Goal: Task Accomplishment & Management: Complete application form

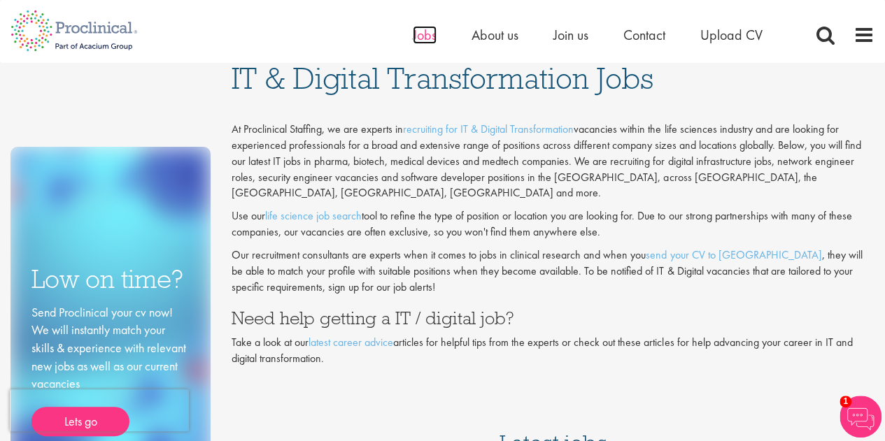
click at [430, 36] on span "Jobs" at bounding box center [425, 35] width 24 height 18
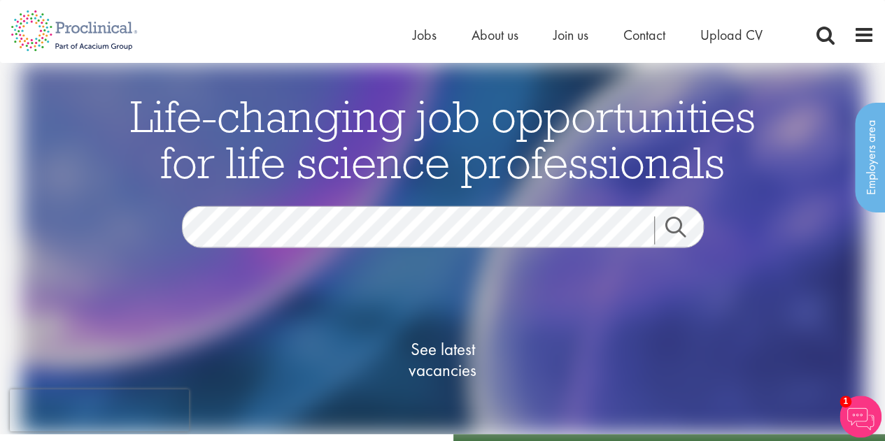
click at [677, 224] on link "Search" at bounding box center [684, 231] width 60 height 28
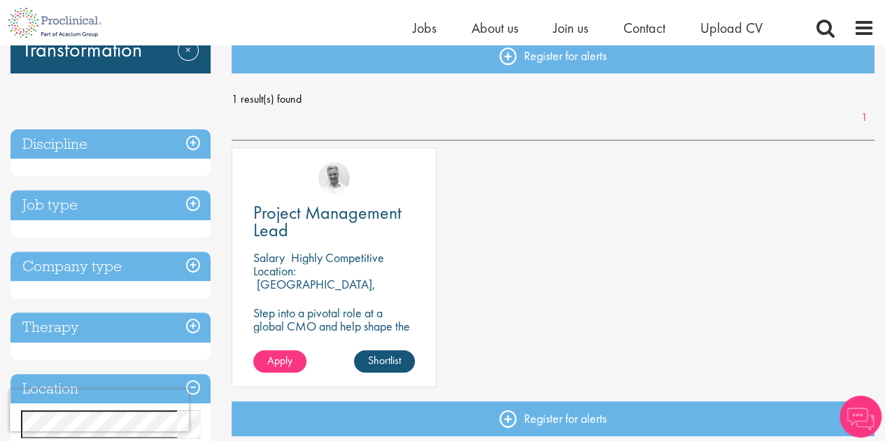
scroll to position [164, 0]
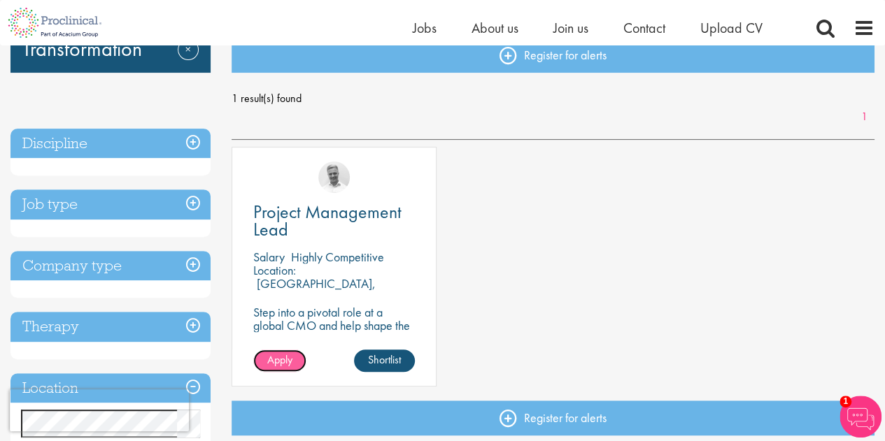
click at [283, 366] on span "Apply" at bounding box center [279, 360] width 25 height 15
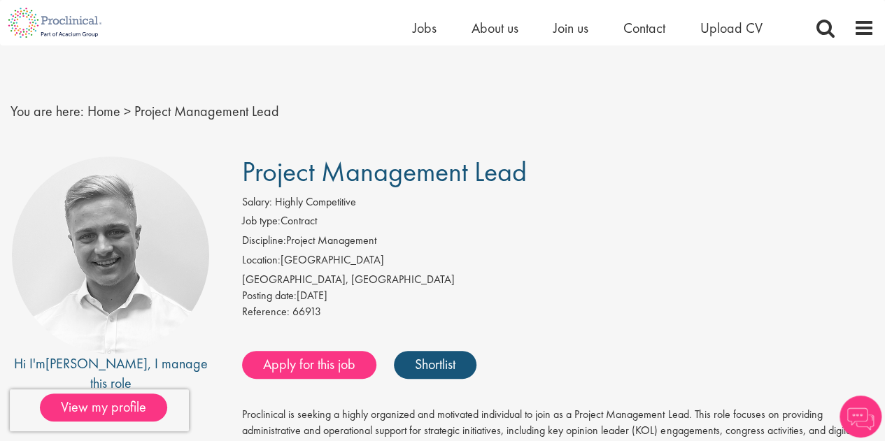
scroll to position [77, 0]
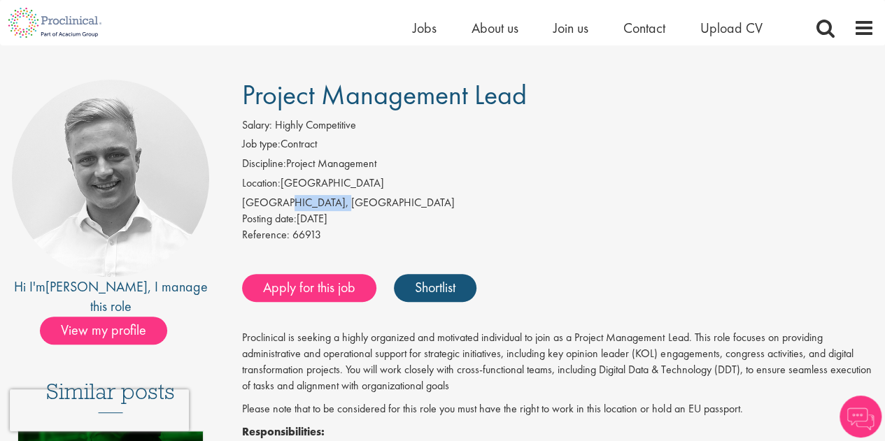
drag, startPoint x: 274, startPoint y: 204, endPoint x: 340, endPoint y: 205, distance: 66.5
click at [340, 205] on div "Zürich, Switzerland" at bounding box center [558, 203] width 632 height 16
click at [412, 201] on div "Zürich, Switzerland" at bounding box center [558, 203] width 632 height 16
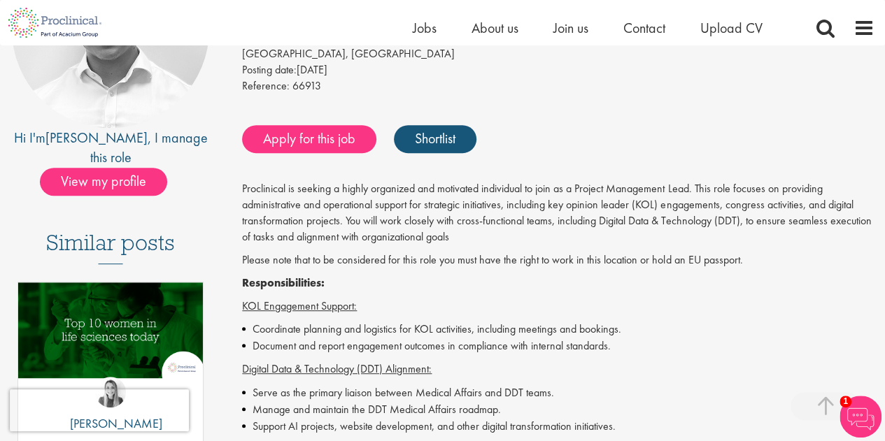
scroll to position [227, 0]
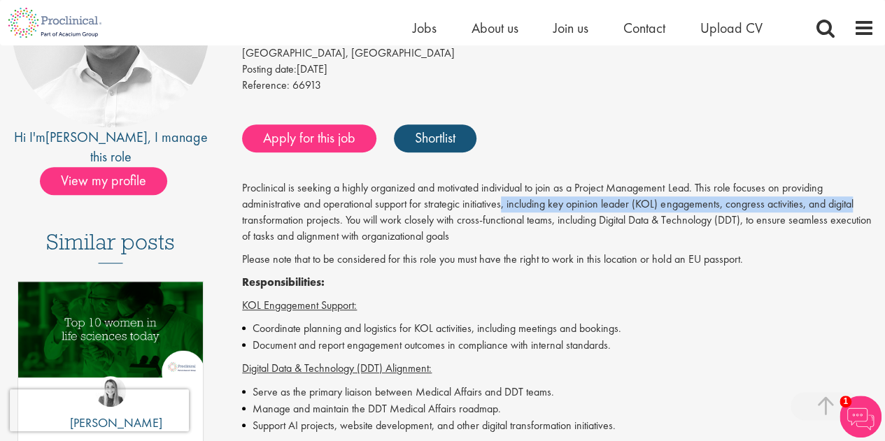
drag, startPoint x: 506, startPoint y: 209, endPoint x: 872, endPoint y: 204, distance: 365.9
click at [872, 204] on p "Proclinical is seeking a highly organized and motivated individual to join as a…" at bounding box center [558, 212] width 632 height 64
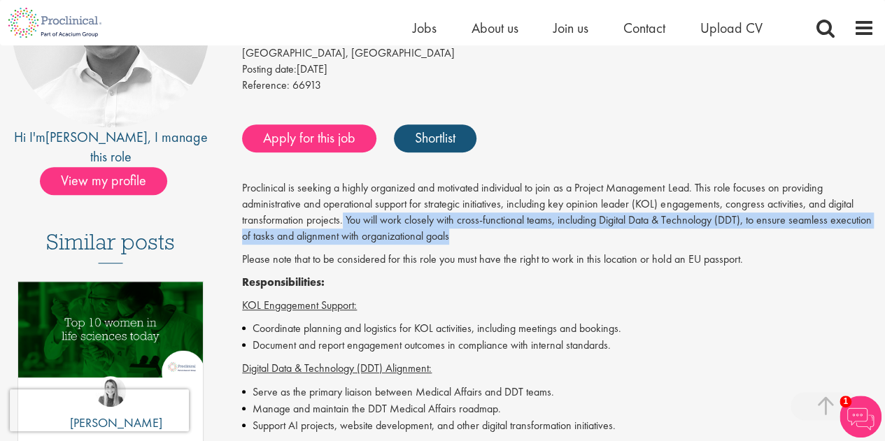
drag, startPoint x: 344, startPoint y: 220, endPoint x: 516, endPoint y: 236, distance: 173.6
click at [516, 236] on p "Proclinical is seeking a highly organized and motivated individual to join as a…" at bounding box center [558, 212] width 632 height 64
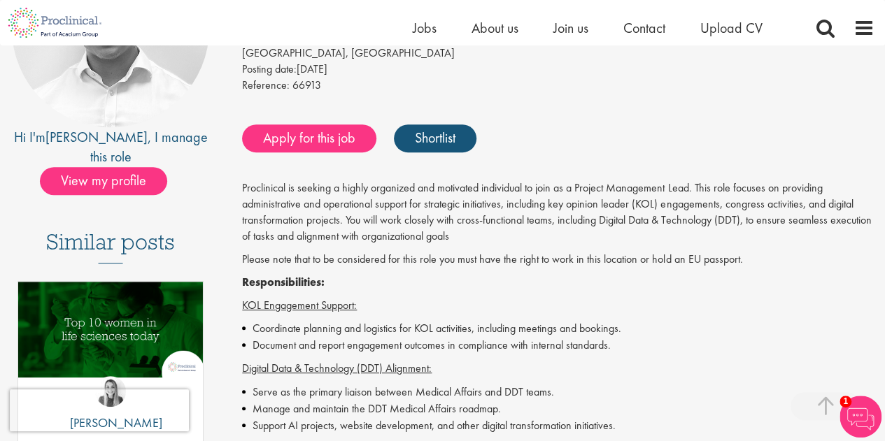
click at [497, 277] on p "Responsibilities:" at bounding box center [558, 283] width 632 height 16
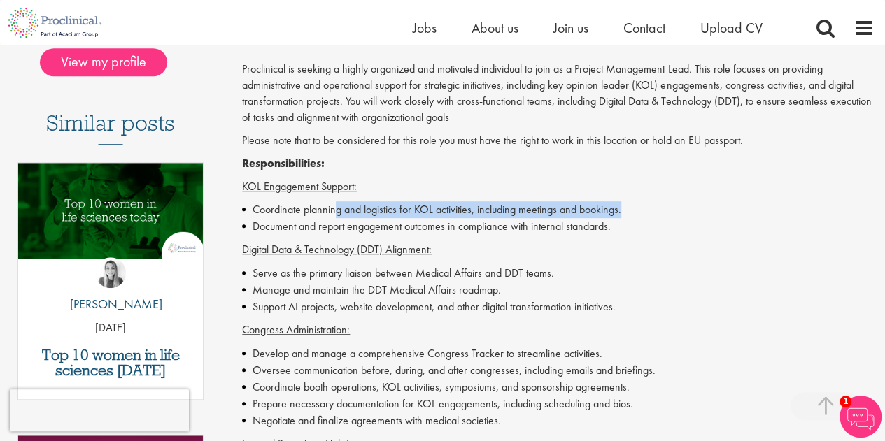
drag, startPoint x: 334, startPoint y: 213, endPoint x: 649, endPoint y: 204, distance: 314.3
click at [649, 204] on li "Coordinate planning and logistics for KOL activities, including meetings and bo…" at bounding box center [558, 209] width 632 height 17
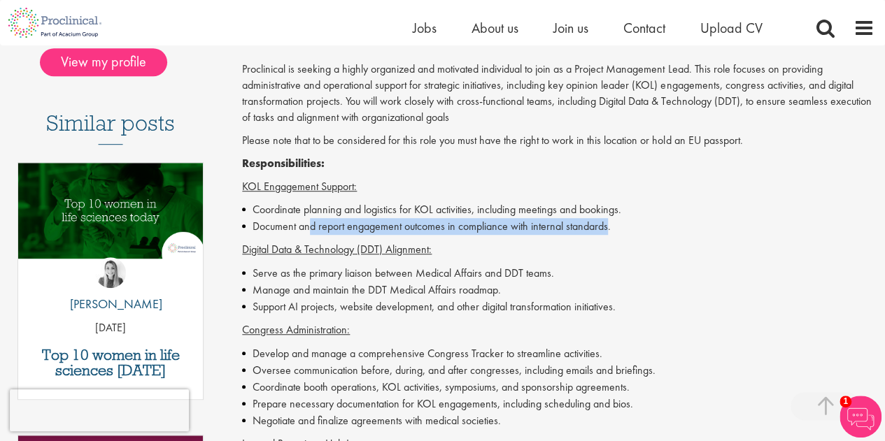
drag, startPoint x: 308, startPoint y: 226, endPoint x: 608, endPoint y: 226, distance: 300.1
click at [608, 226] on li "Document and report engagement outcomes in compliance with internal standards." at bounding box center [558, 226] width 632 height 17
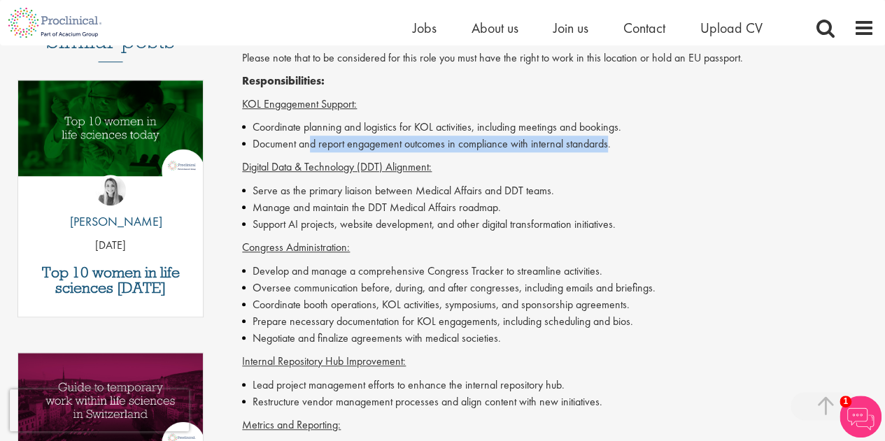
scroll to position [430, 0]
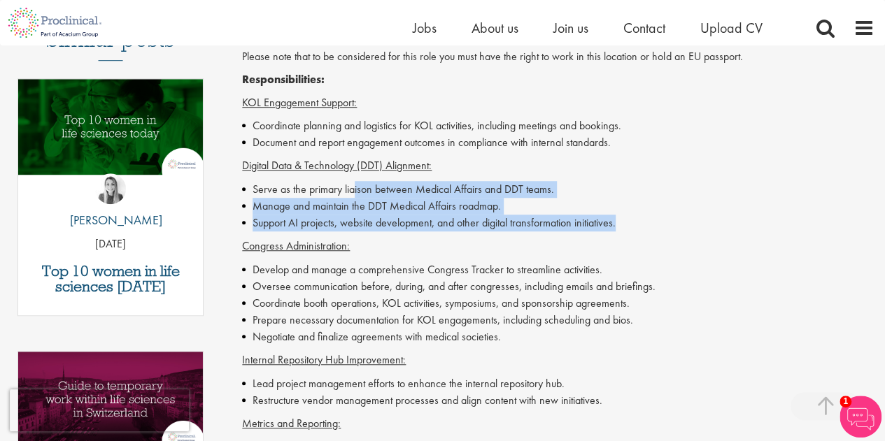
drag, startPoint x: 353, startPoint y: 190, endPoint x: 630, endPoint y: 229, distance: 279.8
click at [630, 229] on ul "Serve as the primary liaison between Medical Affairs and DDT teams. Manage and …" at bounding box center [558, 206] width 632 height 50
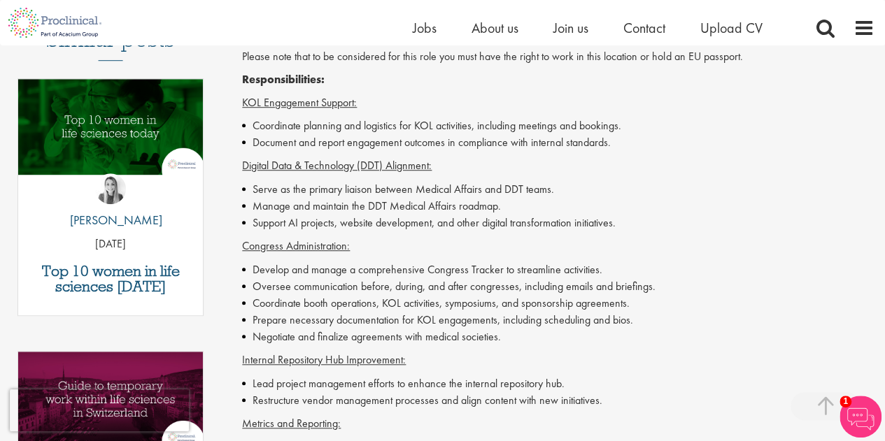
click at [625, 265] on li "Develop and manage a comprehensive Congress Tracker to streamline activities." at bounding box center [558, 270] width 632 height 17
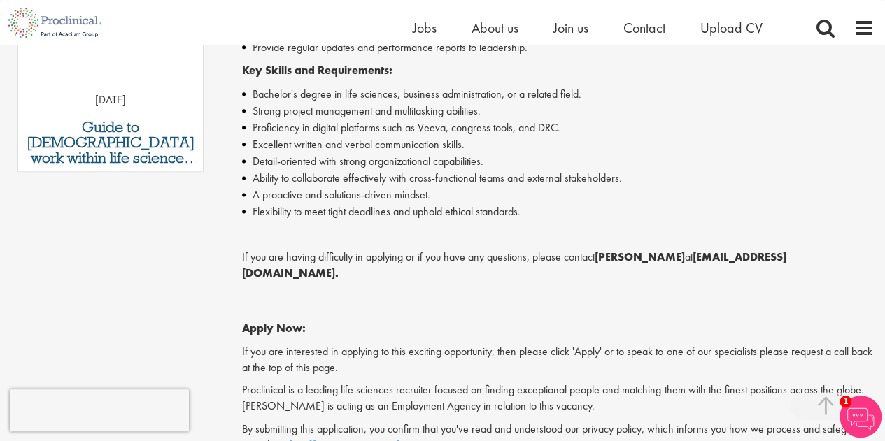
scroll to position [846, 0]
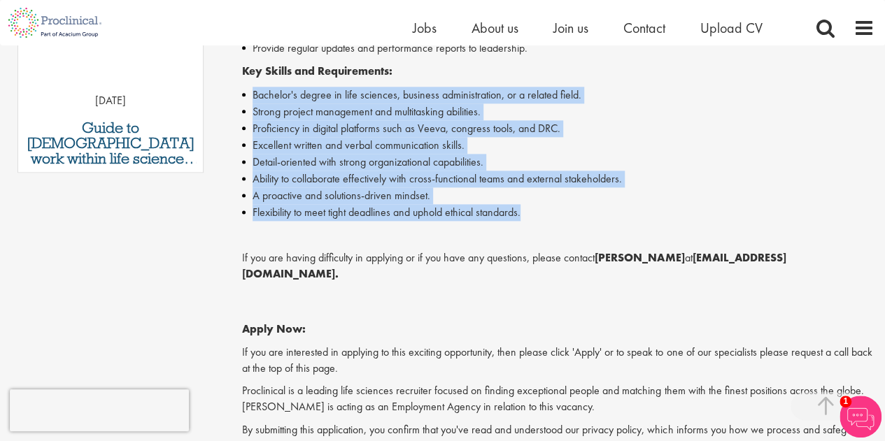
drag, startPoint x: 250, startPoint y: 92, endPoint x: 550, endPoint y: 211, distance: 322.8
click at [550, 211] on ul "Bachelor's degree in life sciences, business administration, or a related field…" at bounding box center [558, 154] width 632 height 134
click at [550, 211] on li "Flexibility to meet tight deadlines and uphold ethical standards." at bounding box center [558, 212] width 632 height 17
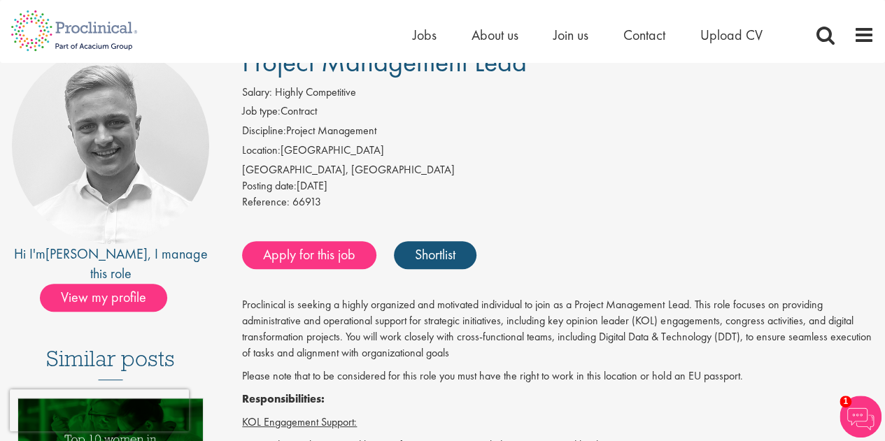
scroll to position [0, 0]
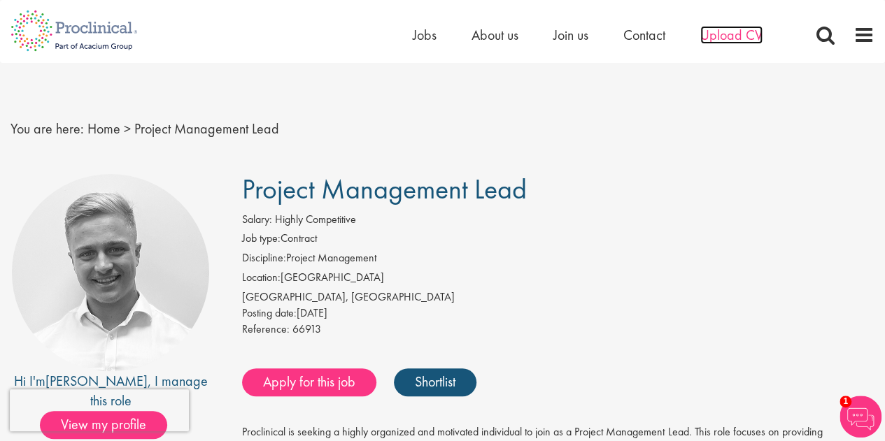
click at [721, 38] on span "Upload CV" at bounding box center [731, 35] width 62 height 18
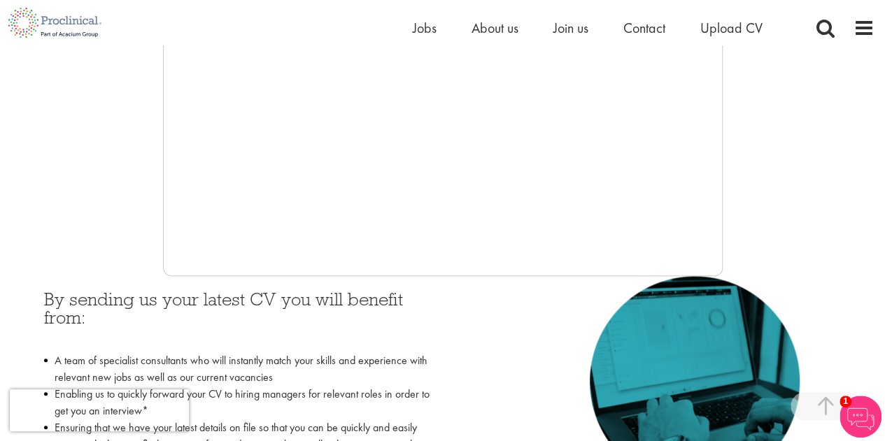
scroll to position [431, 0]
